Goal: Information Seeking & Learning: Learn about a topic

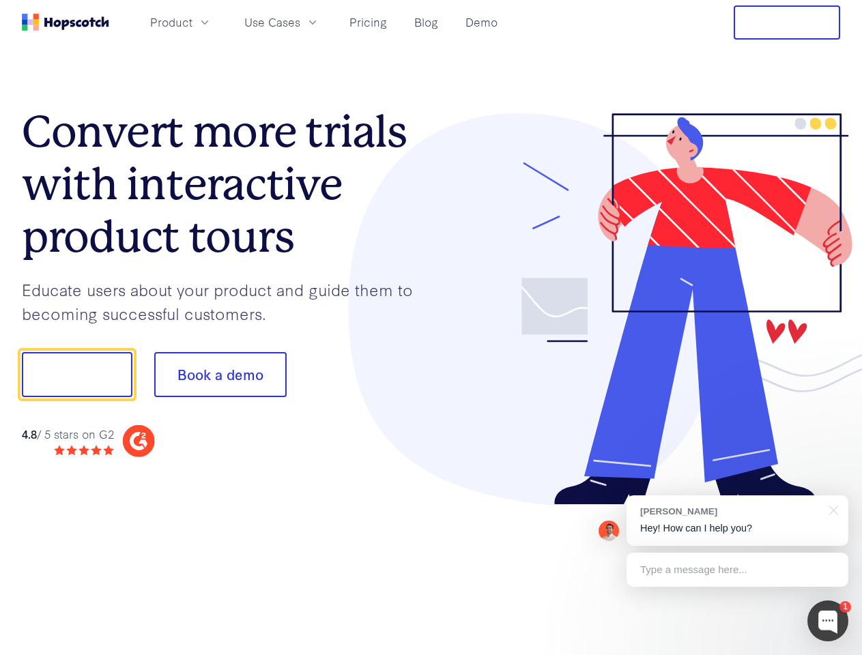
click at [431, 328] on div at bounding box center [635, 309] width 409 height 392
click at [192, 22] on span "Product" at bounding box center [171, 22] width 42 height 17
click at [300, 22] on span "Use Cases" at bounding box center [272, 22] width 56 height 17
click at [787, 23] on button "Free Trial" at bounding box center [787, 22] width 106 height 34
click at [76, 375] on button "Show me!" at bounding box center [77, 374] width 111 height 45
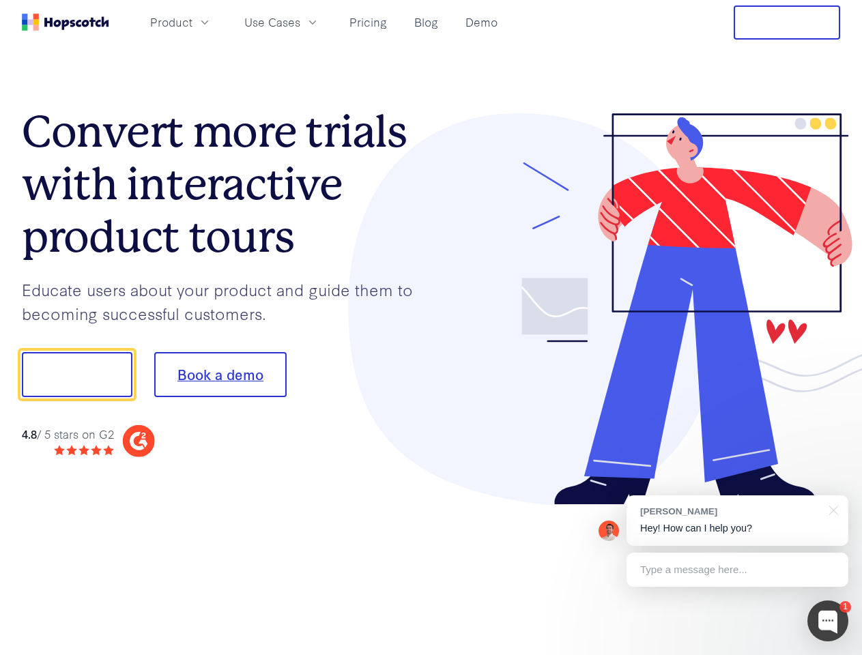
click at [220, 375] on button "Book a demo" at bounding box center [220, 374] width 132 height 45
click at [828, 621] on div at bounding box center [827, 621] width 41 height 41
click at [737, 521] on div "[PERSON_NAME] Hey! How can I help you?" at bounding box center [737, 520] width 222 height 50
click at [831, 509] on div at bounding box center [720, 372] width 256 height 455
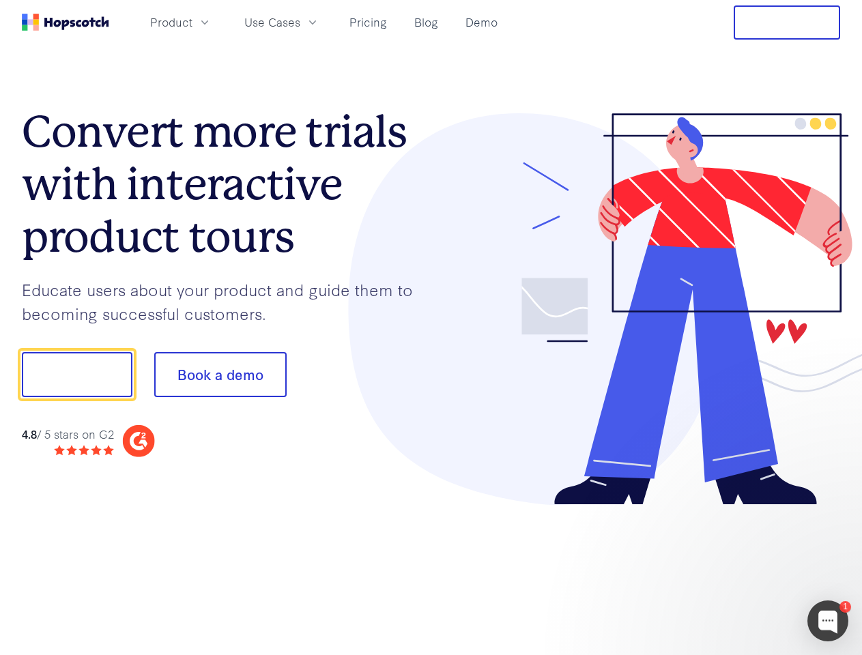
click at [737, 570] on div at bounding box center [720, 464] width 256 height 272
